Goal: Information Seeking & Learning: Check status

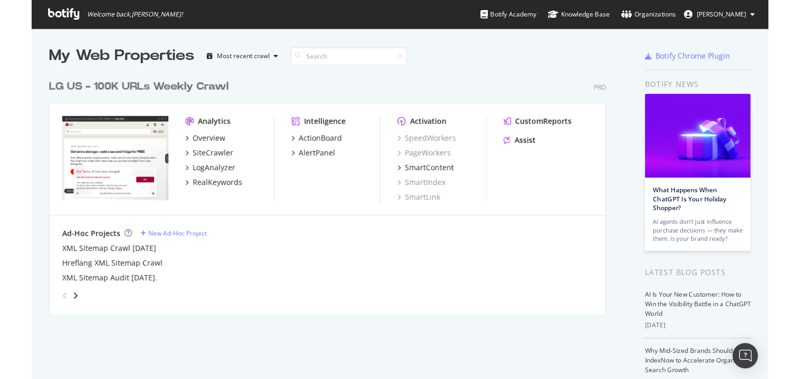
scroll to position [209, 484]
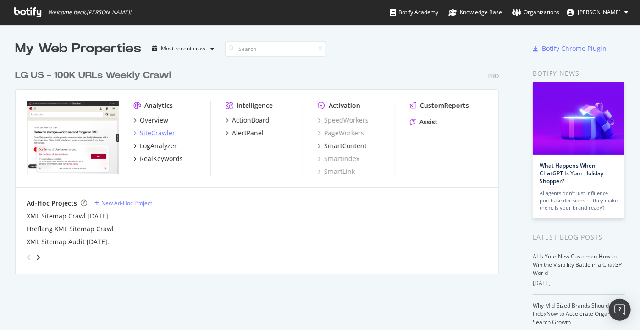
click at [158, 134] on div "SiteCrawler" at bounding box center [157, 132] width 35 height 9
